Goal: Task Accomplishment & Management: Use online tool/utility

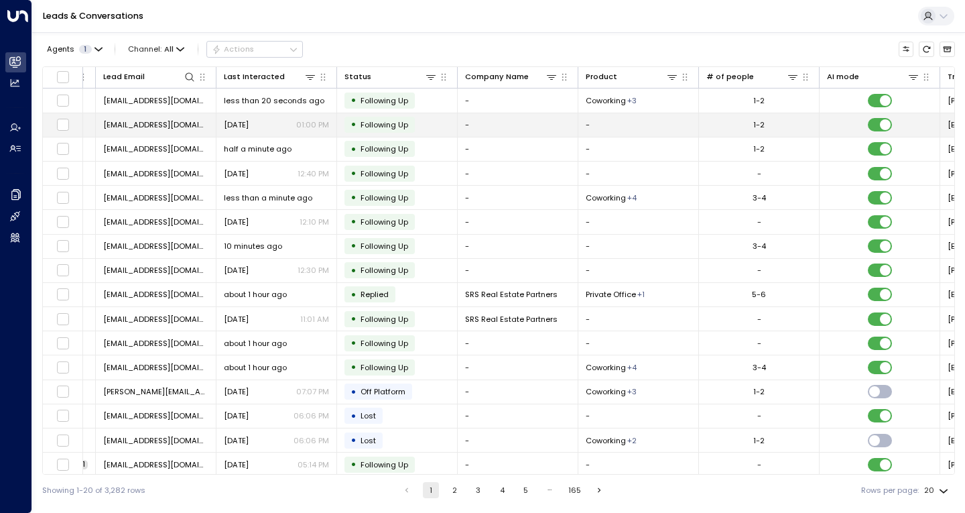
scroll to position [0, 341]
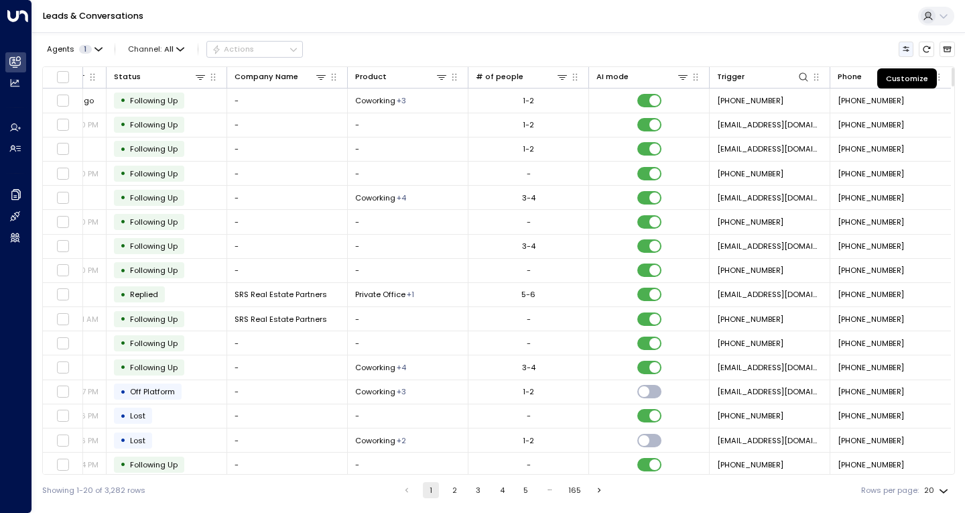
click at [911, 46] on button "Customize" at bounding box center [906, 49] width 15 height 15
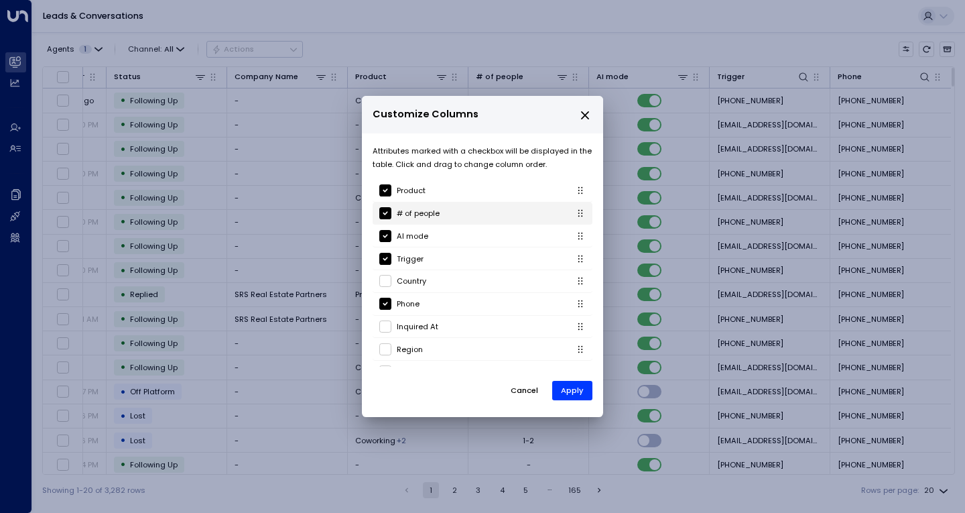
scroll to position [135, 0]
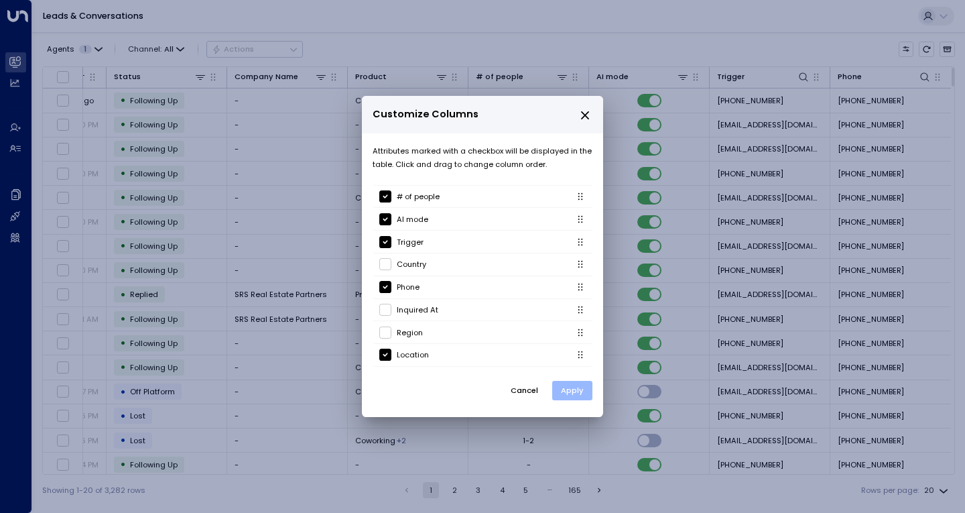
click at [575, 389] on button "Apply" at bounding box center [572, 390] width 40 height 19
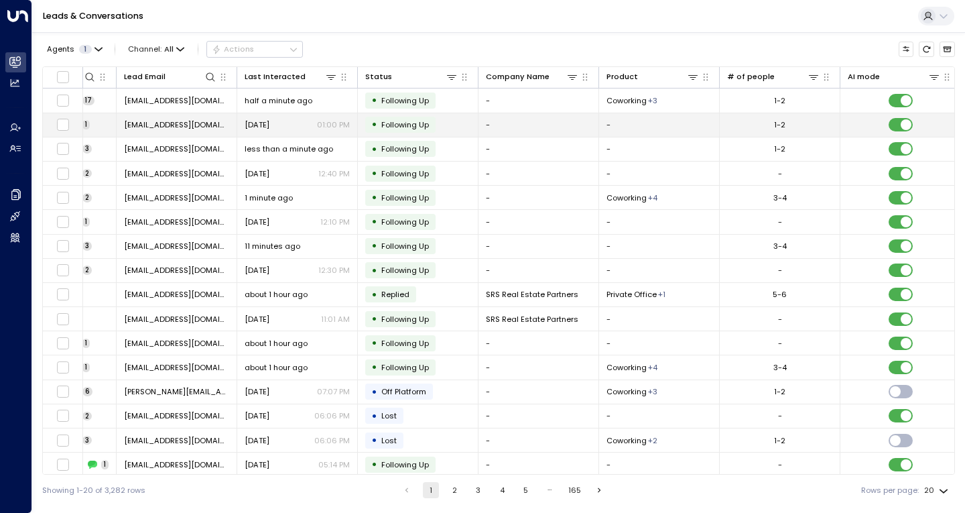
scroll to position [0, 0]
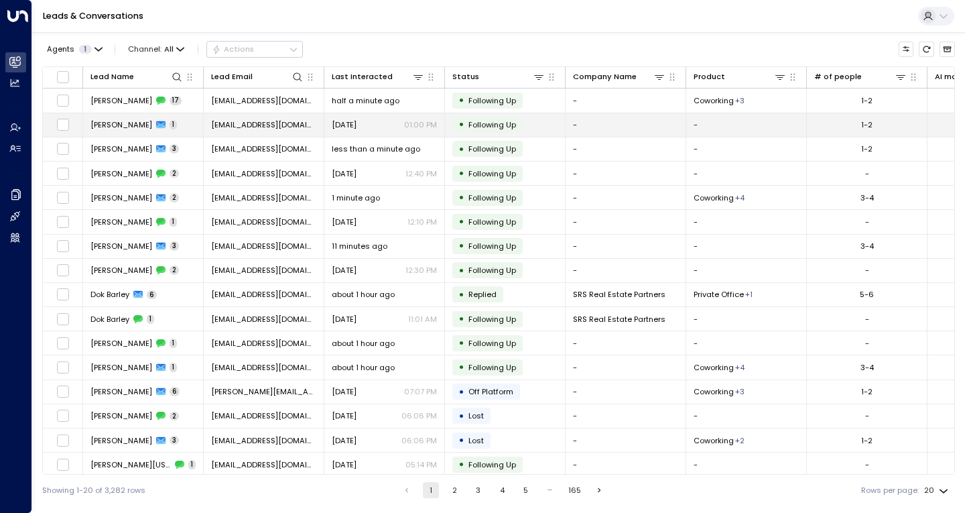
click at [105, 124] on span "[PERSON_NAME]" at bounding box center [122, 124] width 62 height 11
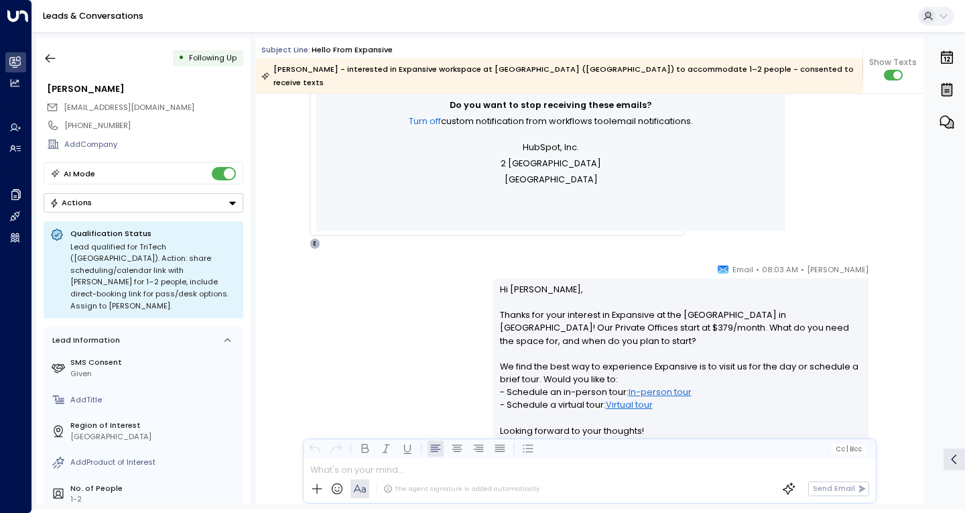
scroll to position [573, 0]
click at [50, 54] on icon "button" at bounding box center [50, 58] width 13 height 13
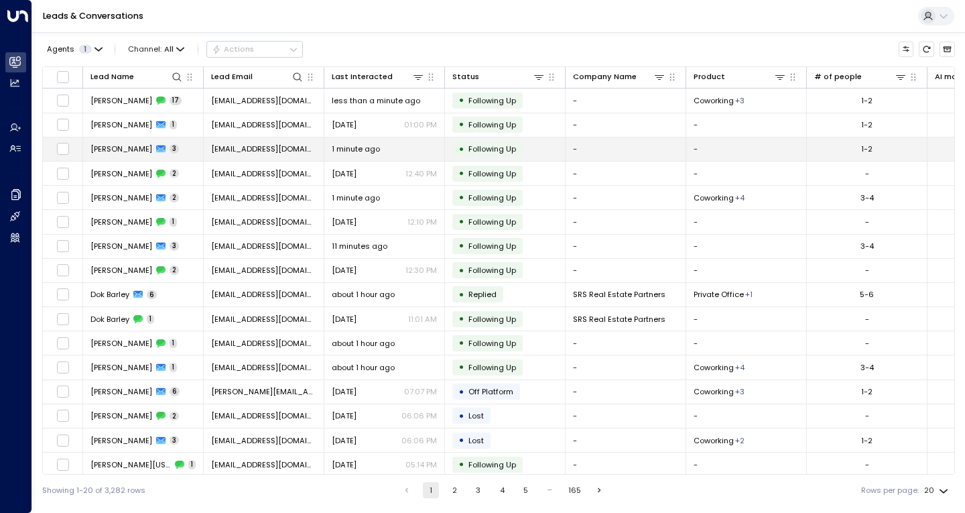
scroll to position [0, 462]
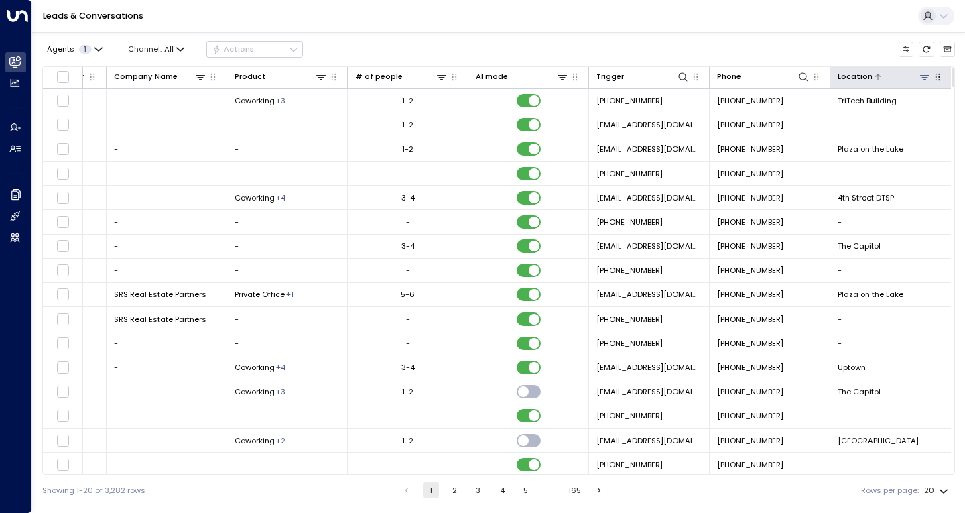
click at [920, 80] on icon at bounding box center [925, 77] width 11 height 11
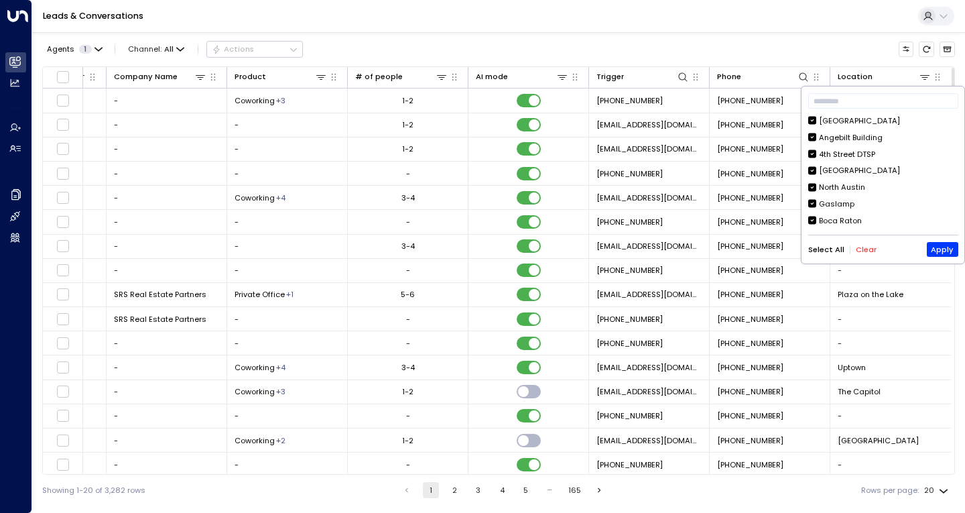
click at [859, 253] on button "Clear" at bounding box center [866, 249] width 21 height 9
click at [829, 95] on input "text" at bounding box center [884, 101] width 150 height 22
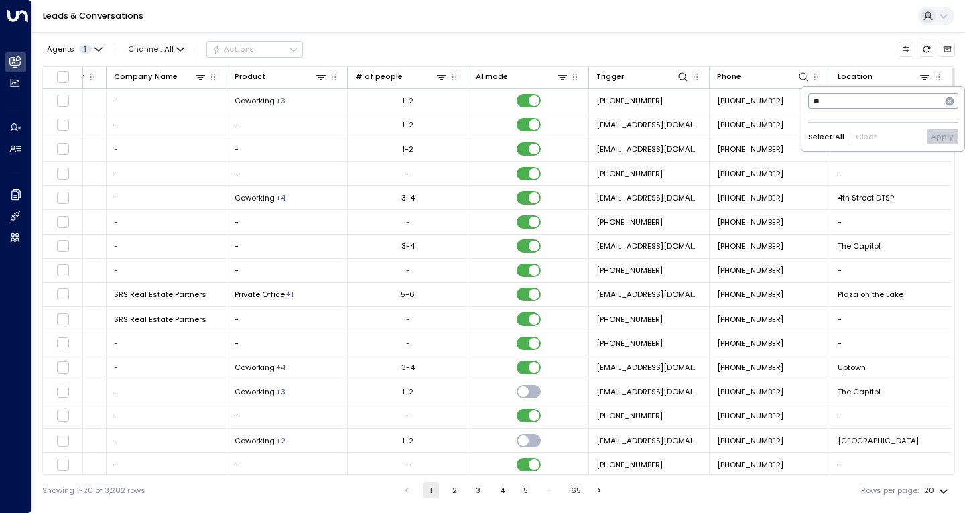
type input "*"
type input "**"
click at [935, 167] on button "Apply" at bounding box center [943, 165] width 32 height 15
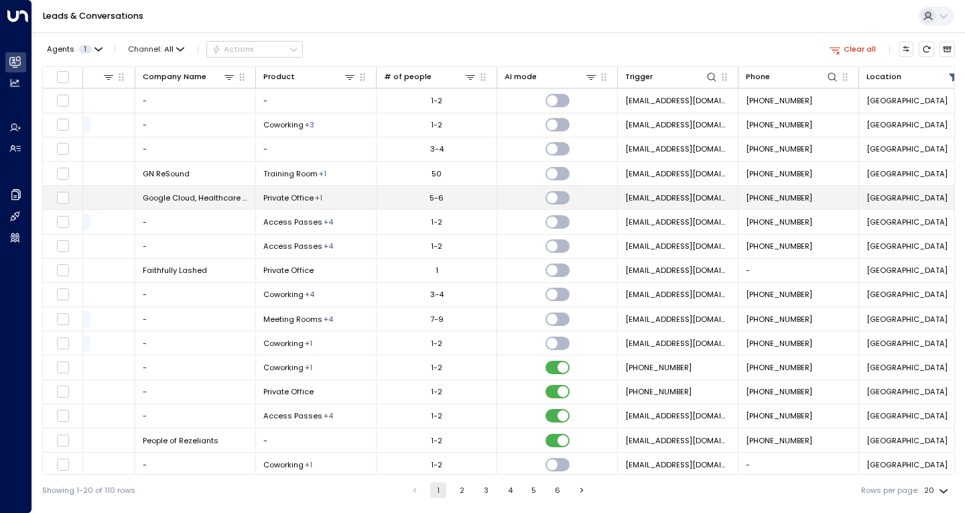
scroll to position [0, 375]
